Goal: Task Accomplishment & Management: Manage account settings

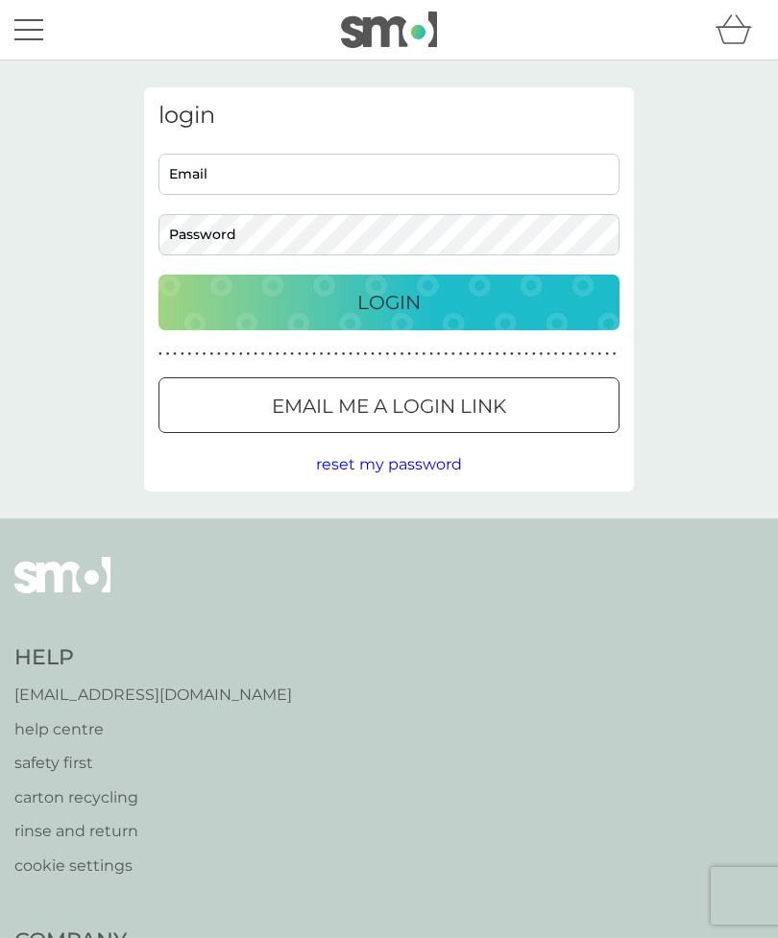
click at [166, 167] on input "Email" at bounding box center [388, 174] width 461 height 41
type input "lesley.fillingham2012@outlook.com"
click at [389, 302] on button "Login" at bounding box center [388, 303] width 461 height 56
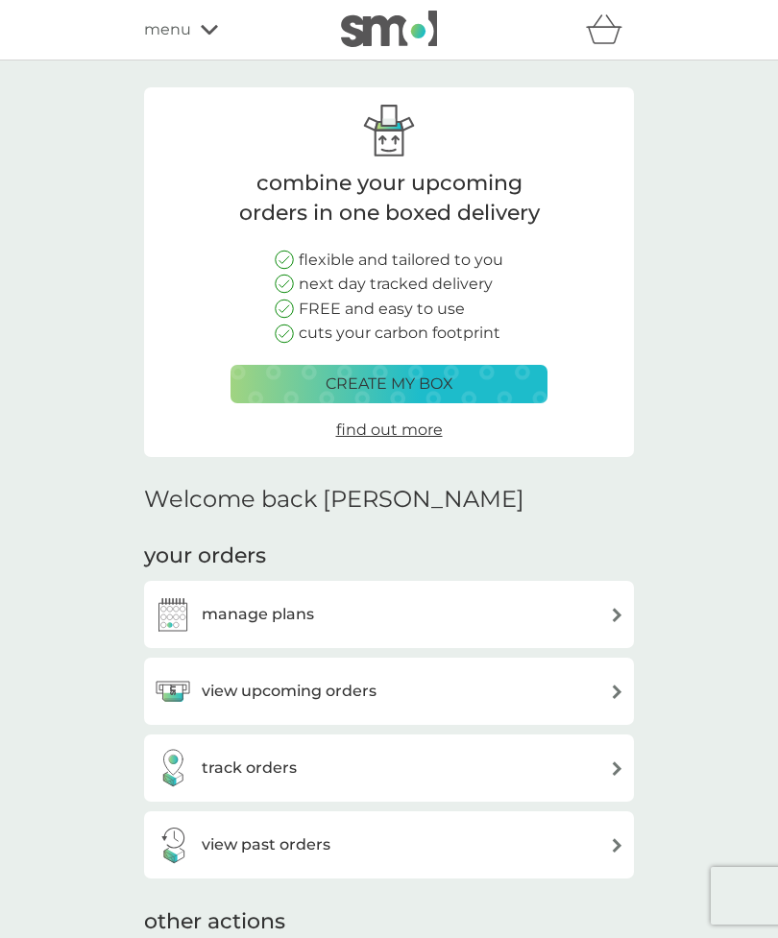
click at [598, 672] on div "view upcoming orders" at bounding box center [389, 691] width 471 height 38
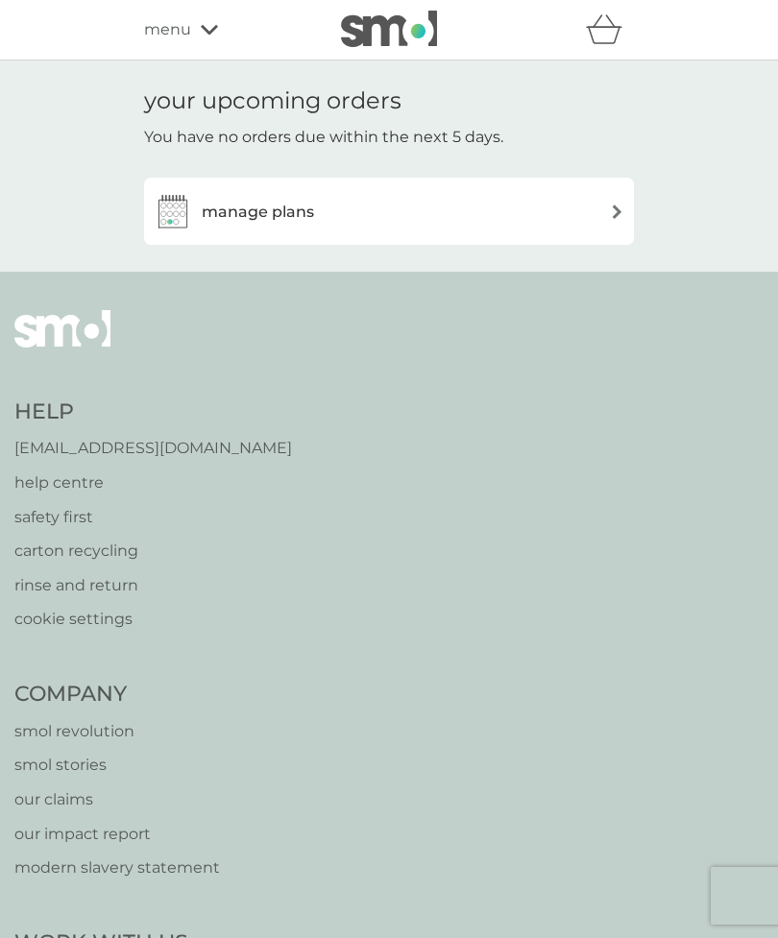
click at [597, 205] on div "manage plans" at bounding box center [389, 211] width 471 height 38
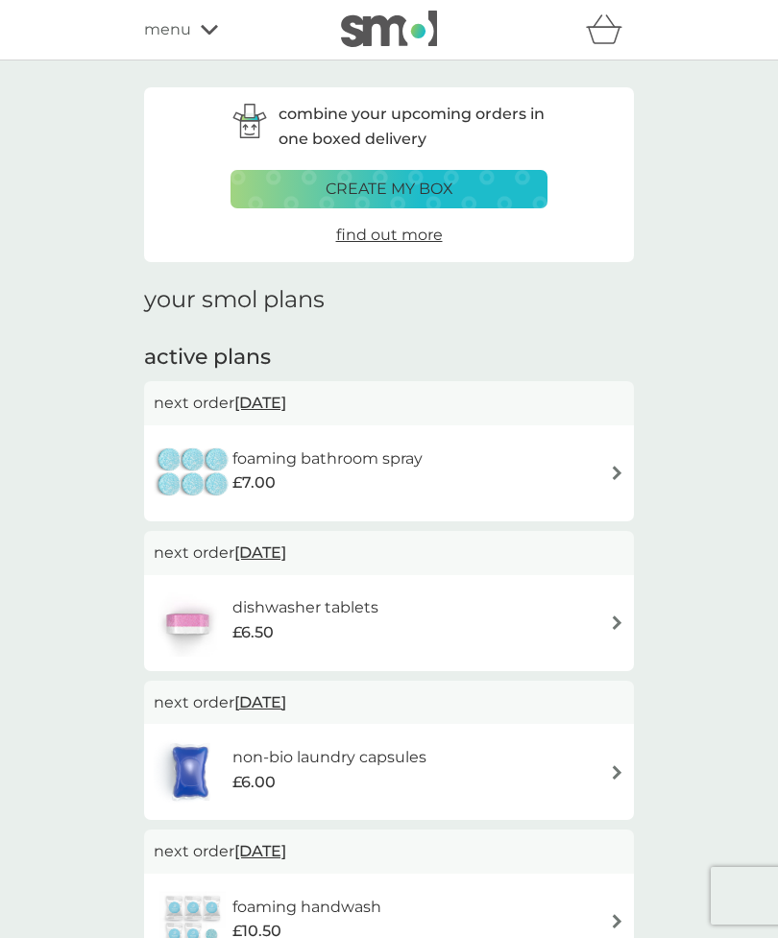
click at [186, 21] on span "menu" at bounding box center [167, 29] width 47 height 25
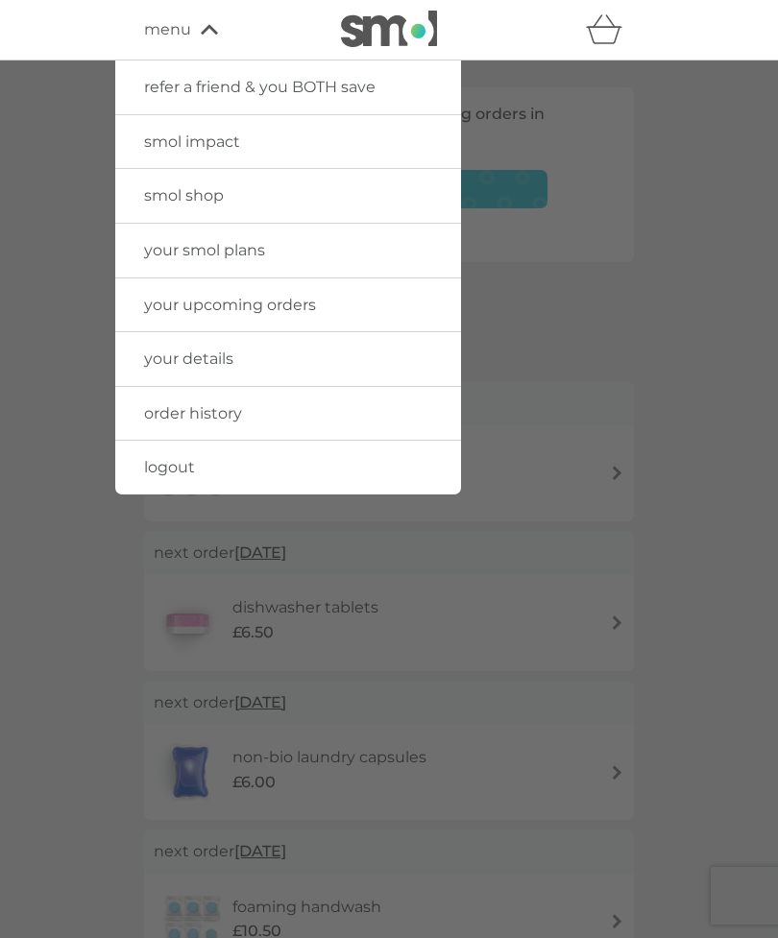
click at [163, 461] on span "logout" at bounding box center [169, 467] width 51 height 18
